Goal: Information Seeking & Learning: Check status

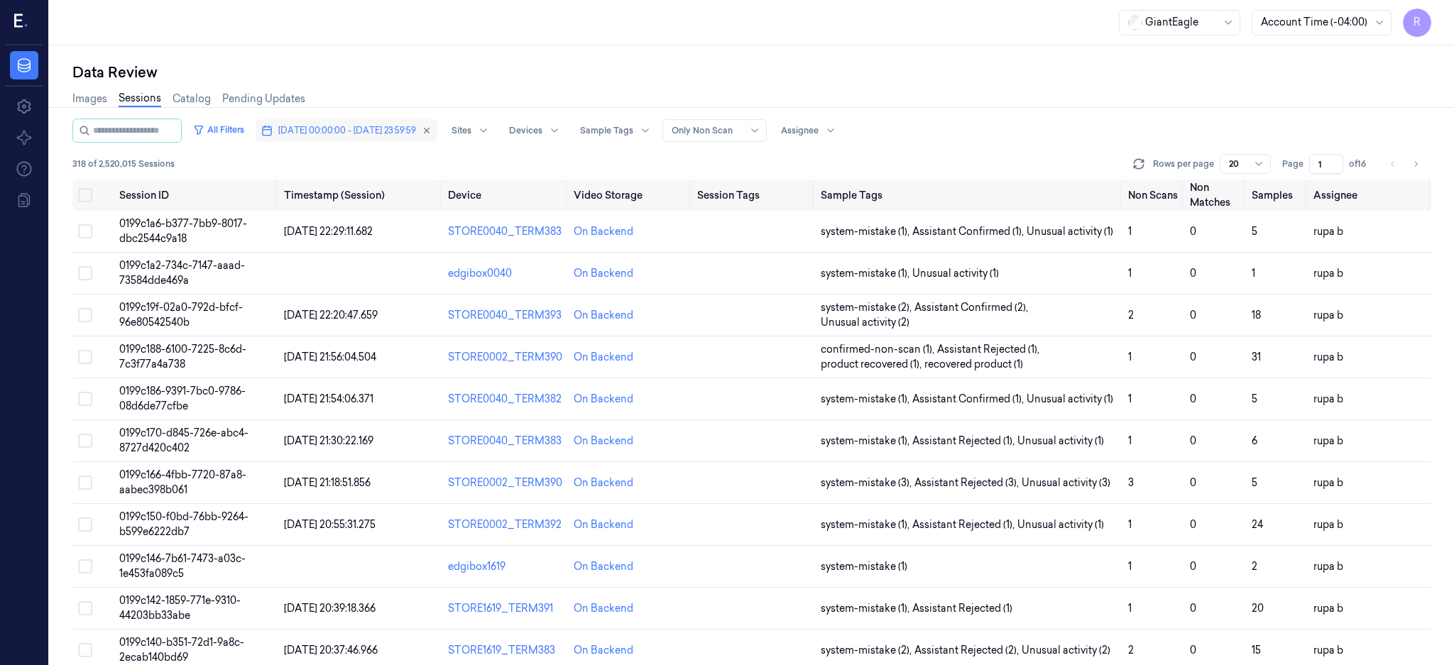
click at [437, 128] on button "[DATE] 00:00:00 - [DATE] 23:59:59" at bounding box center [347, 130] width 182 height 23
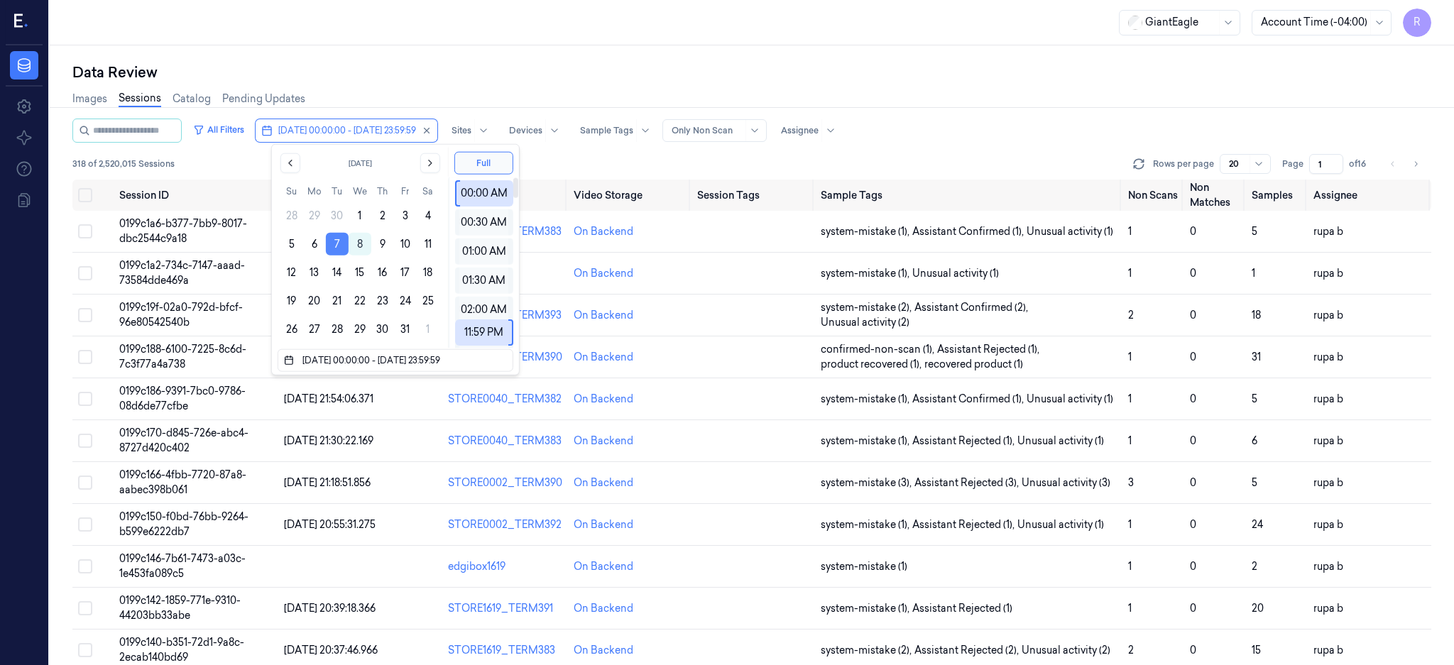
click at [336, 243] on button "7" at bounding box center [337, 244] width 23 height 23
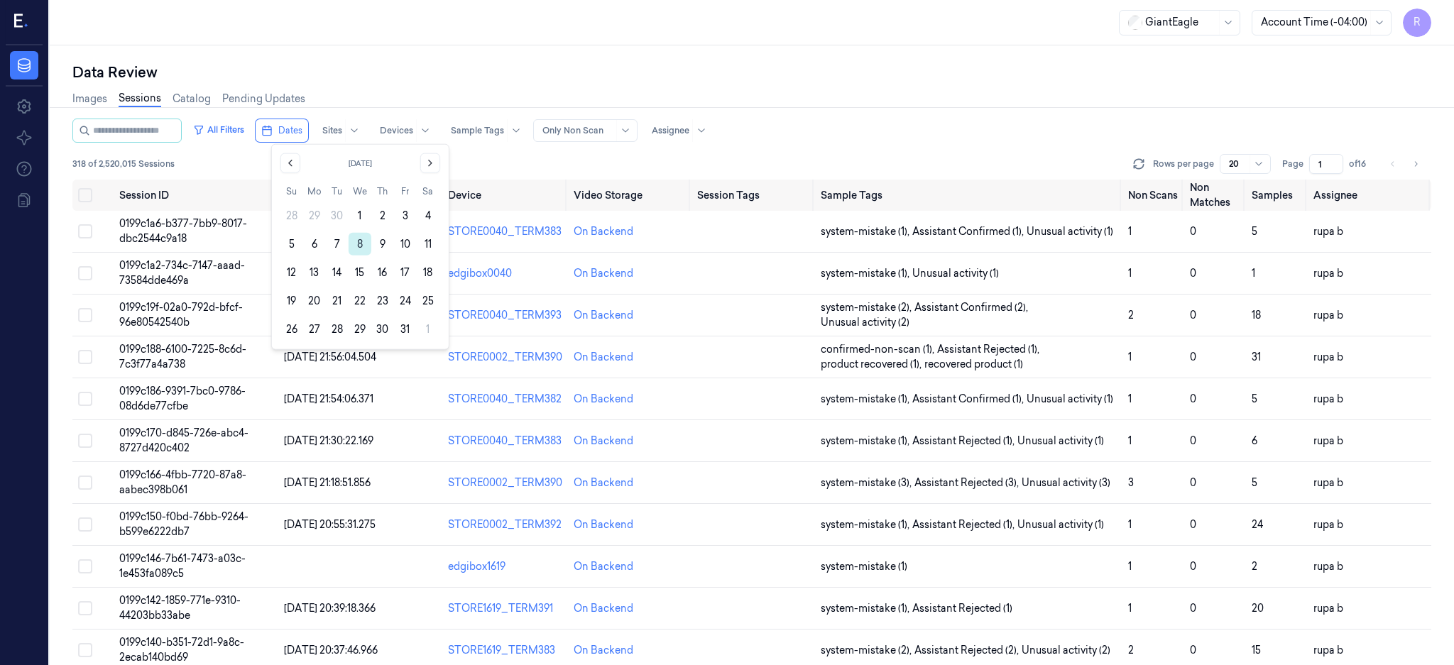
click at [355, 236] on button "8" at bounding box center [360, 244] width 23 height 23
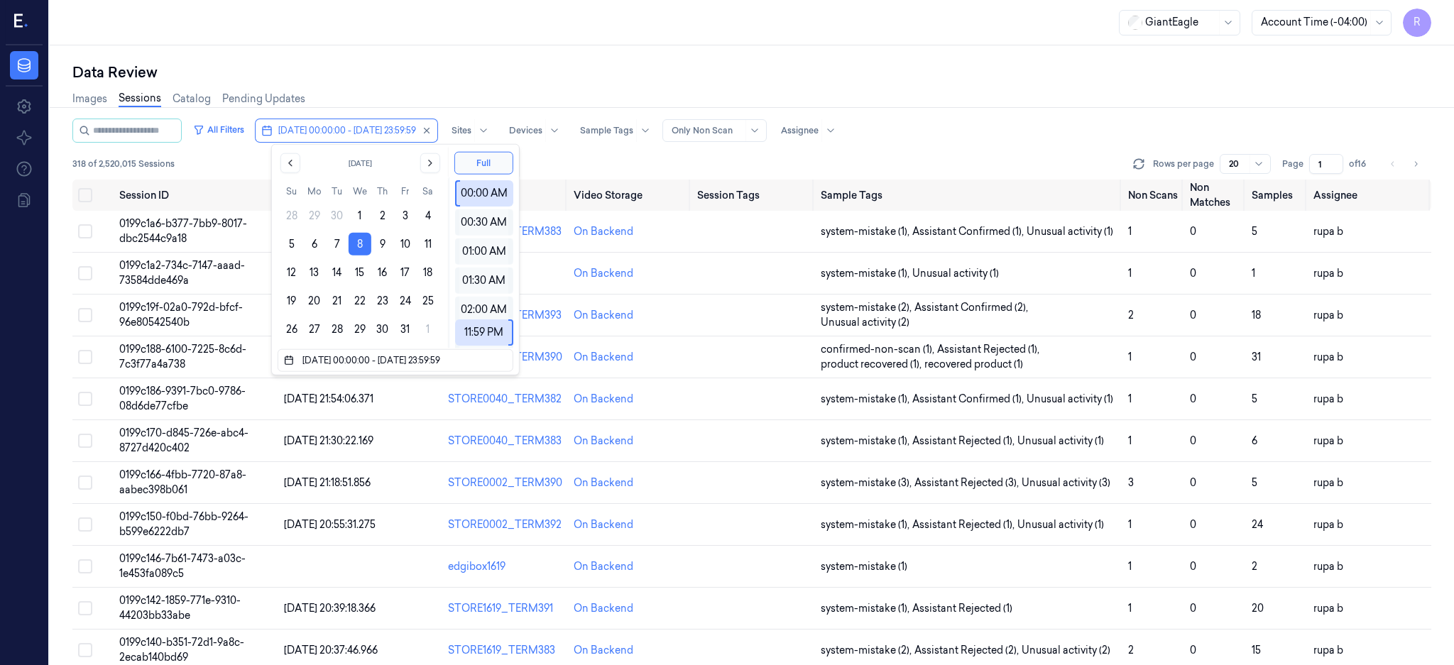
click at [446, 50] on div "Data Review Images Sessions Catalog Pending Updates All Filters 08/10/2025 00:0…" at bounding box center [752, 355] width 1404 height 620
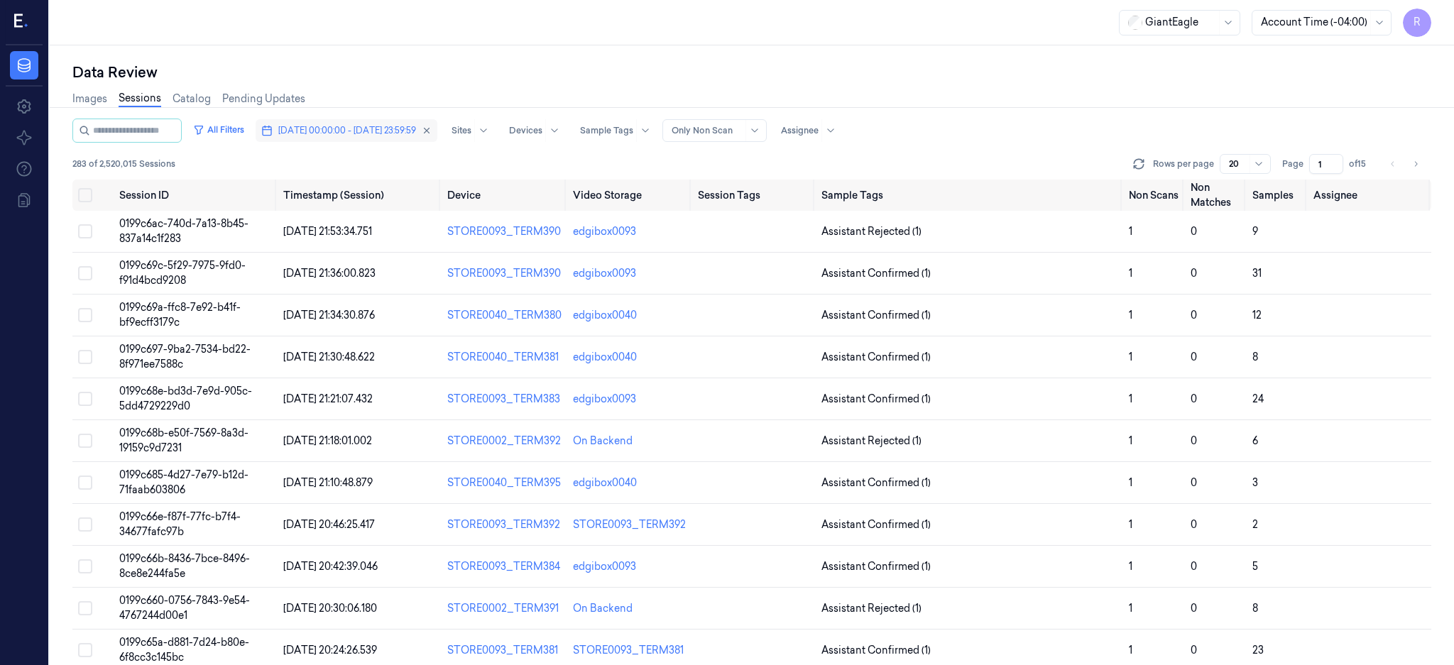
click at [369, 130] on span "[DATE] 00:00:00 - [DATE] 23:59:59" at bounding box center [347, 130] width 138 height 13
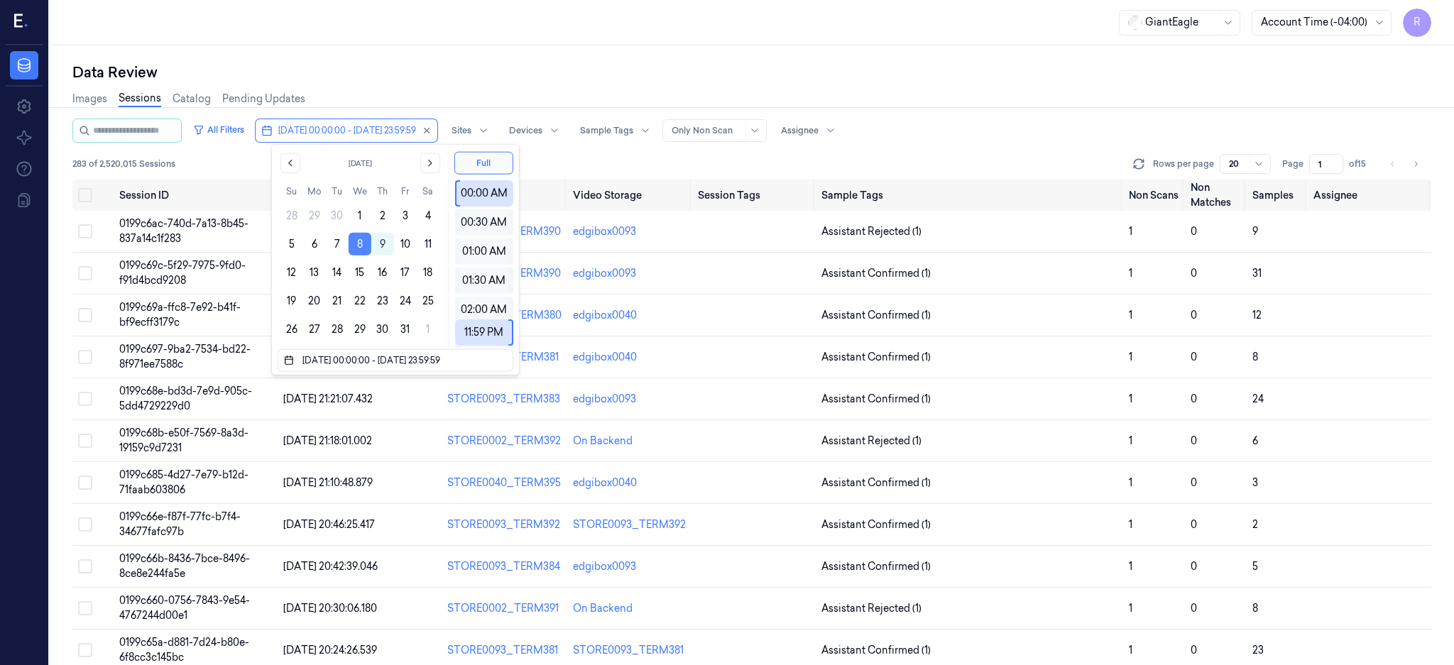
click at [355, 239] on button "8" at bounding box center [360, 244] width 23 height 23
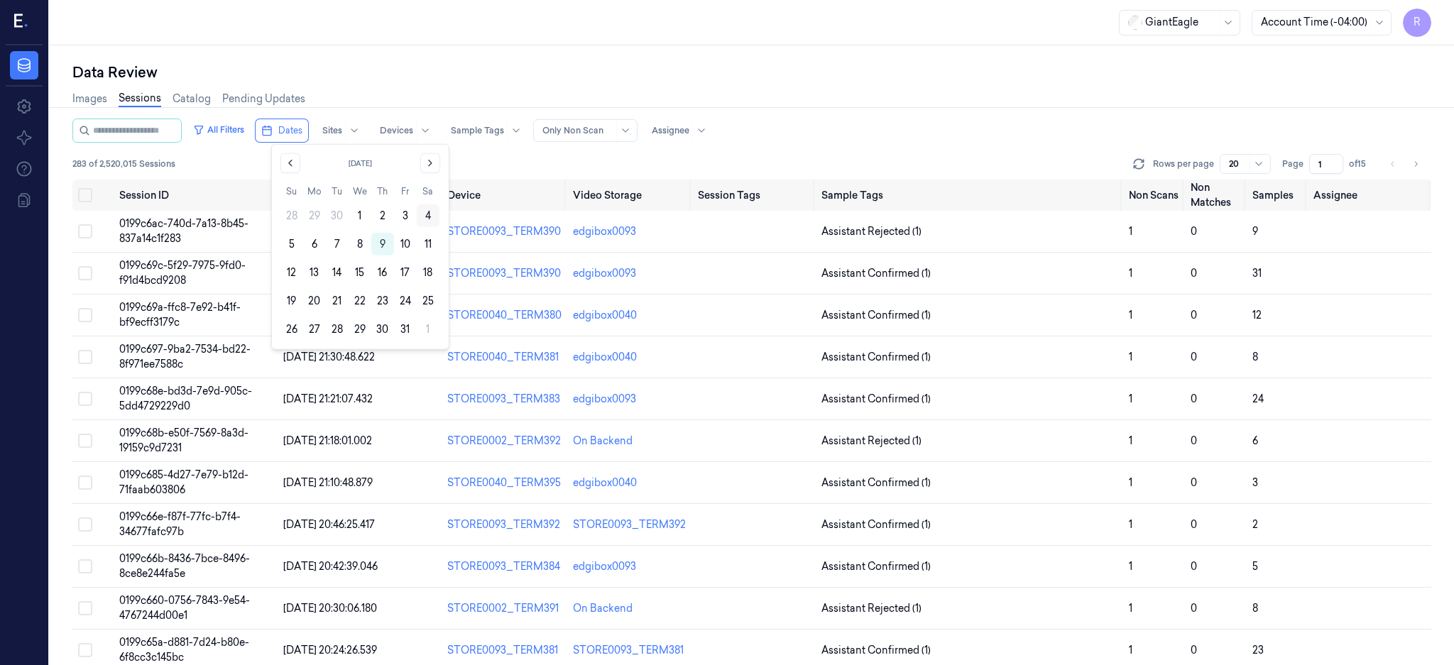
click at [428, 212] on button "4" at bounding box center [428, 215] width 23 height 23
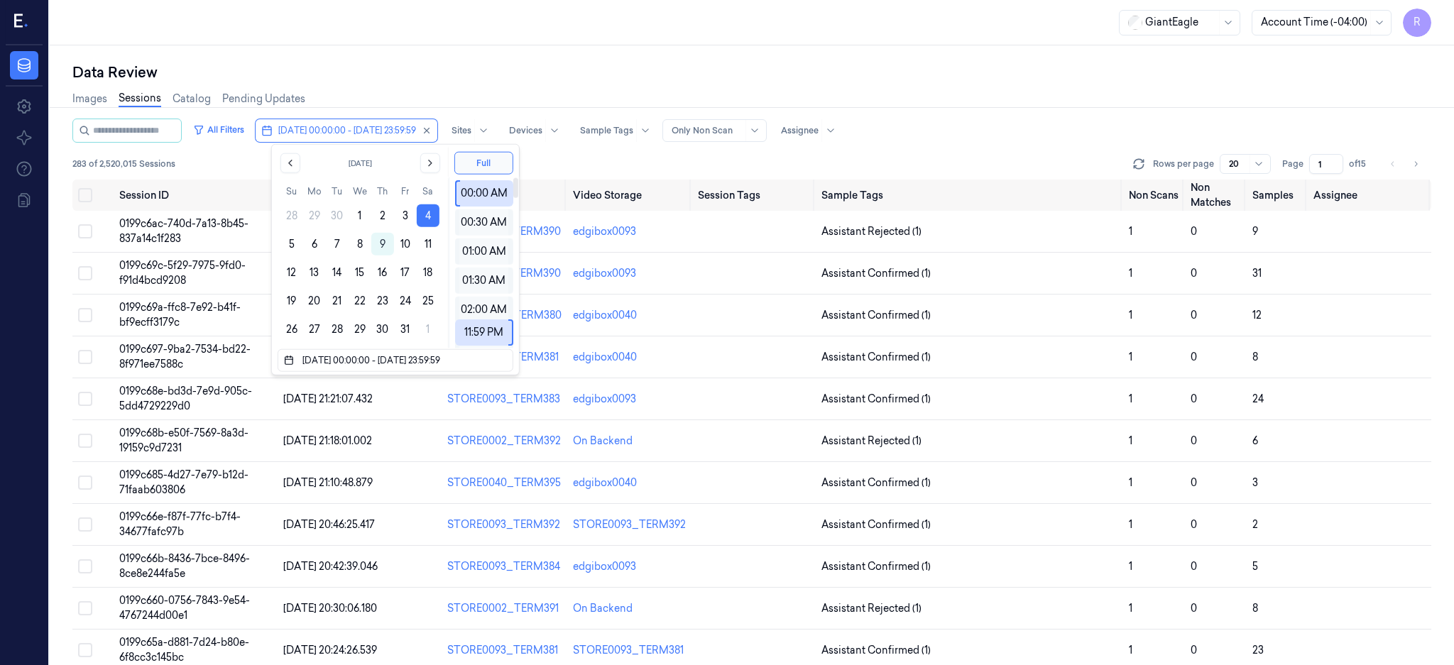
click at [492, 10] on div "GiantEagle Account Time (-04:00) R" at bounding box center [752, 22] width 1404 height 45
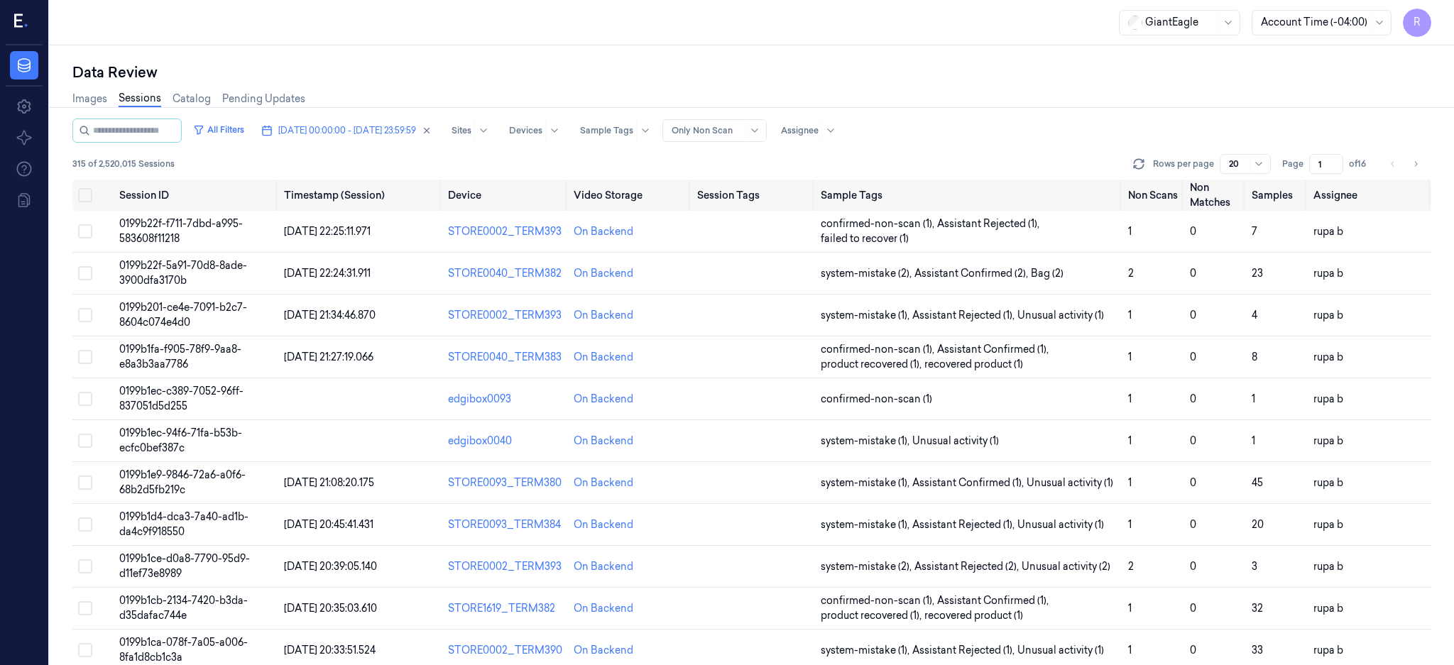
drag, startPoint x: 1375, startPoint y: 165, endPoint x: 1334, endPoint y: 175, distance: 42.4
click at [1334, 178] on div "All Filters [DATE] 00:00:00 - [DATE] 23:59:59 Sites Devices Sample Tags Alert T…" at bounding box center [751, 392] width 1359 height 547
type input "10"
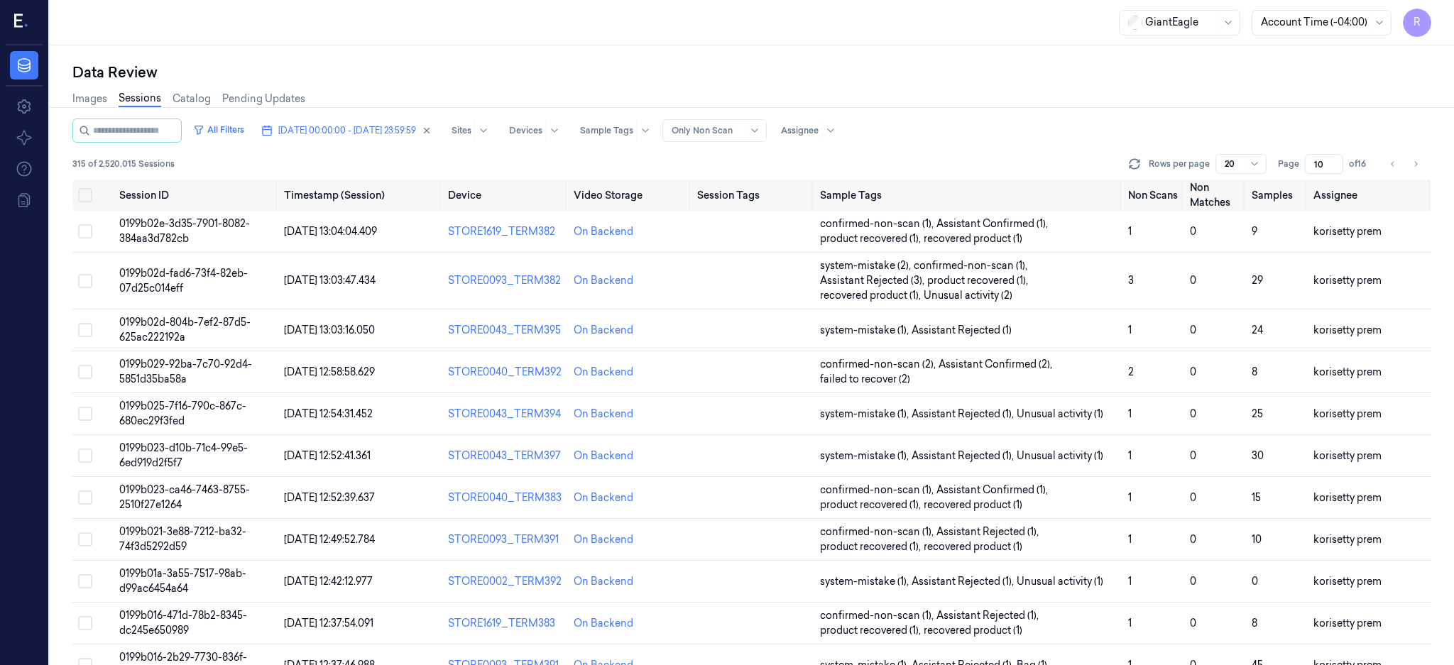
click at [192, 221] on span "0199b02e-3d35-7901-8082-384aa3d782cb" at bounding box center [184, 231] width 131 height 28
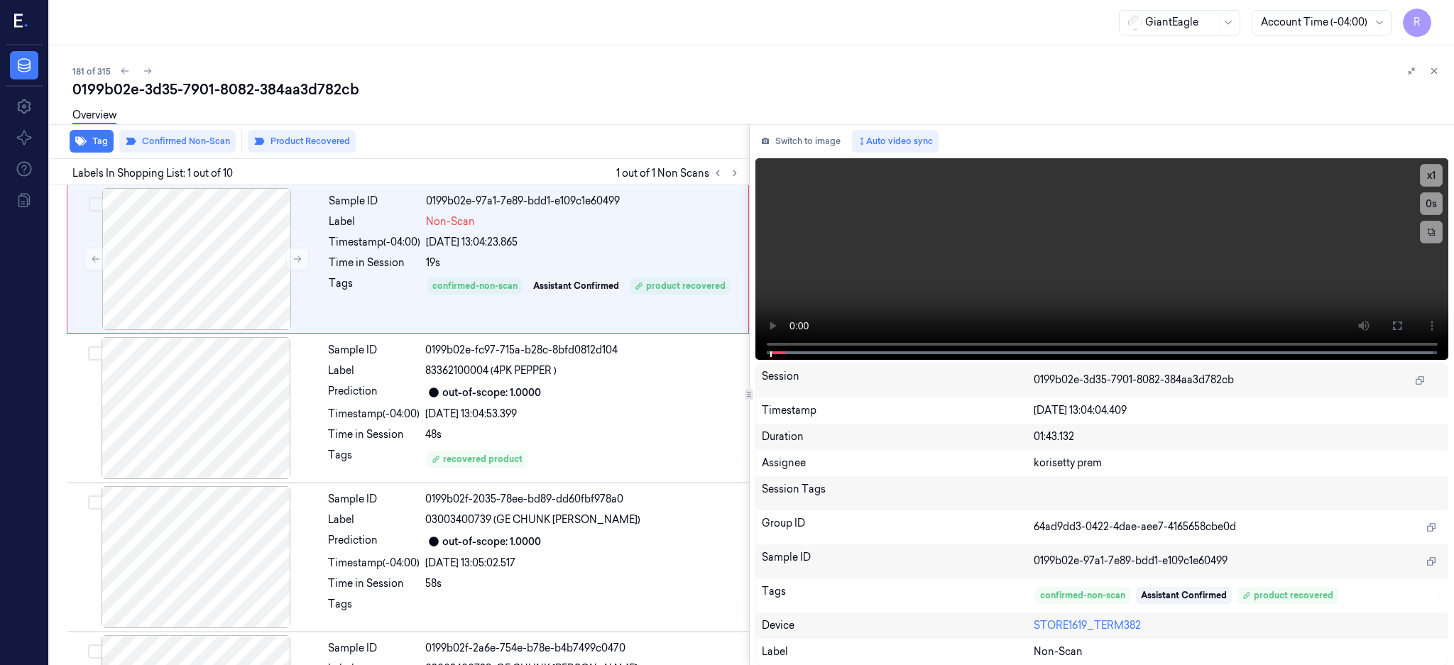
click at [254, 82] on div "0199b02e-3d35-7901-8082-384aa3d782cb" at bounding box center [757, 90] width 1370 height 20
copy div "384aa3d782cb"
click at [139, 65] on button at bounding box center [147, 70] width 17 height 17
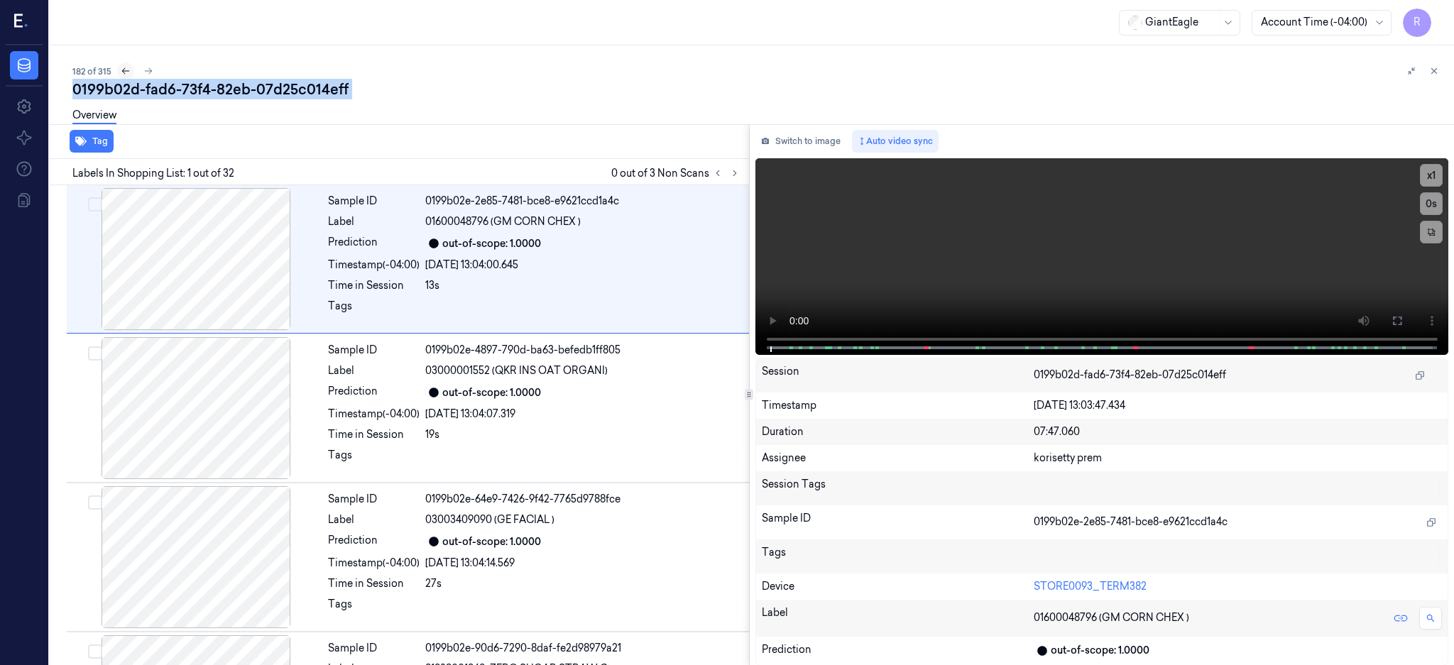
click at [117, 71] on button at bounding box center [125, 70] width 17 height 17
